Goal: Transaction & Acquisition: Book appointment/travel/reservation

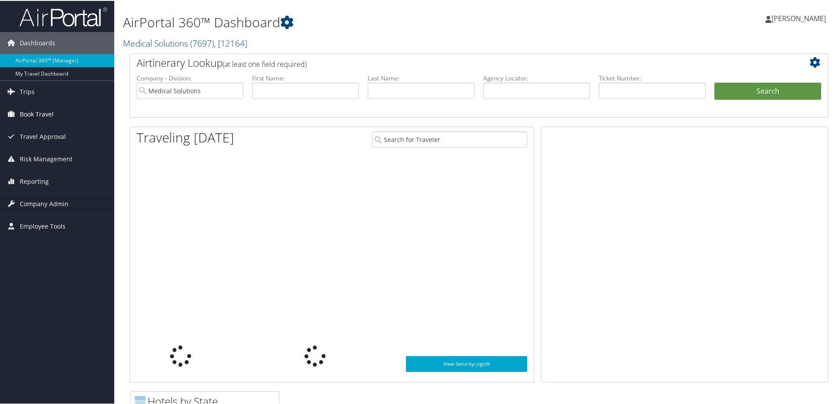
click at [40, 113] on span "Book Travel" at bounding box center [37, 113] width 34 height 22
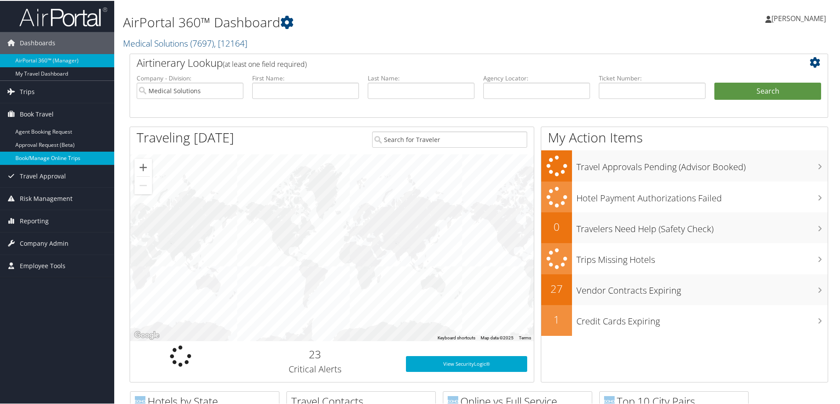
click at [50, 155] on link "Book/Manage Online Trips" at bounding box center [57, 157] width 114 height 13
